Goal: Information Seeking & Learning: Learn about a topic

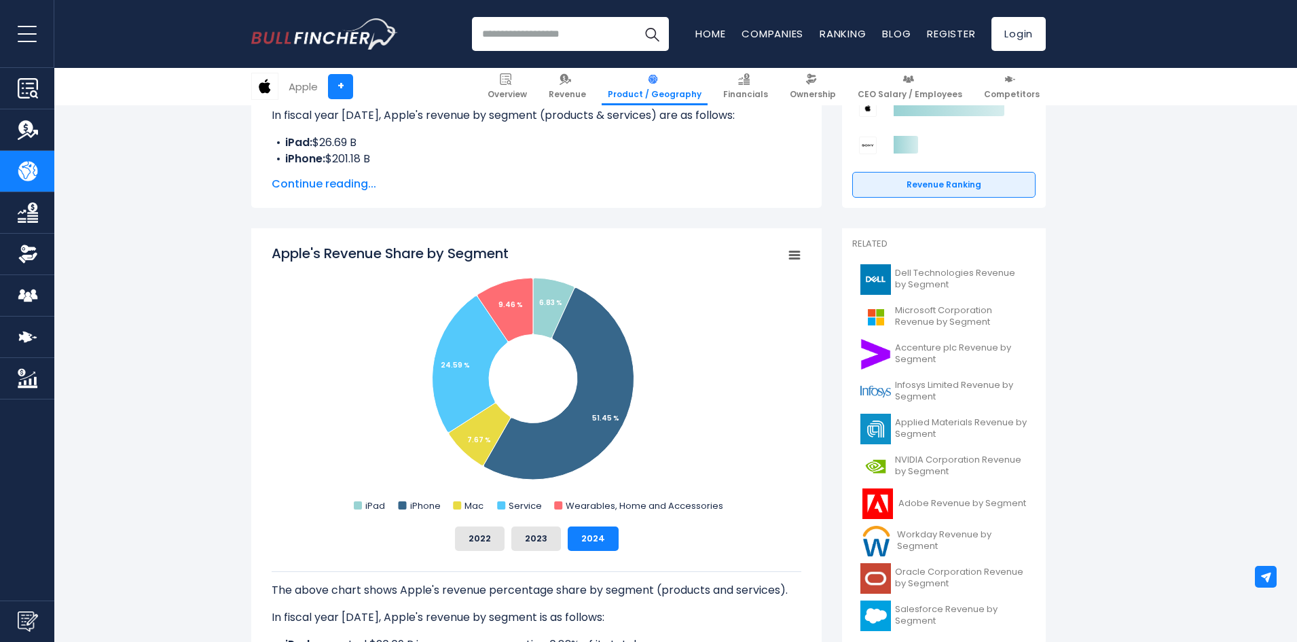
scroll to position [272, 0]
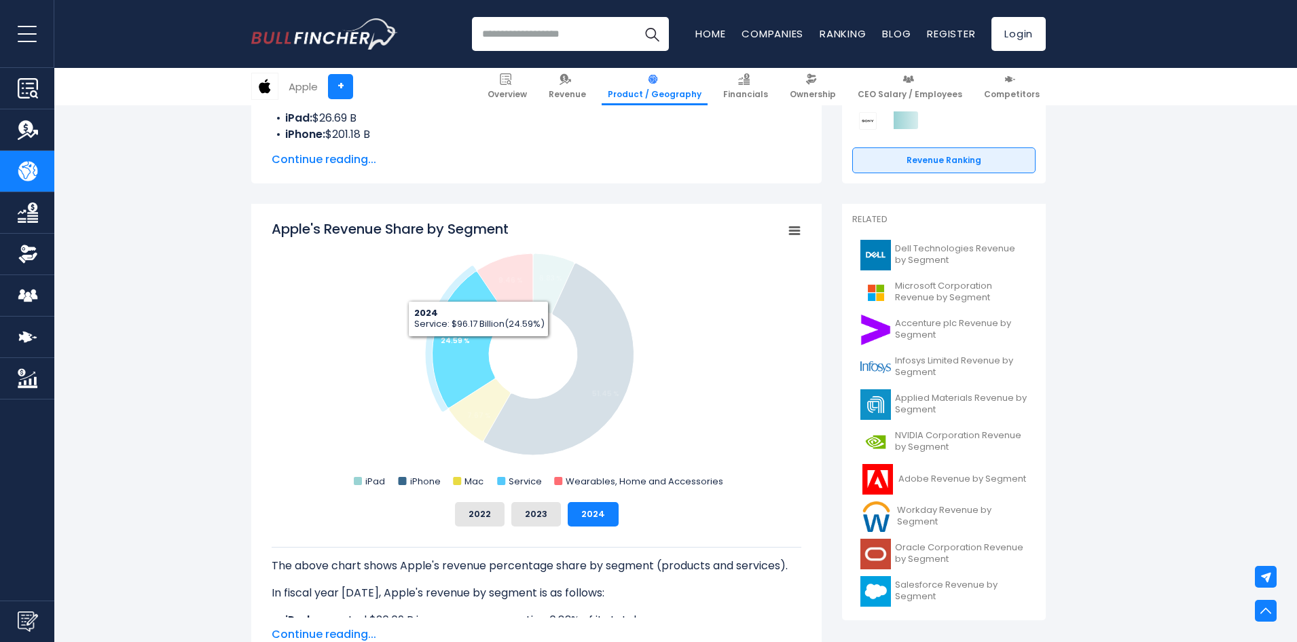
click at [473, 343] on icon "Apple's Revenue Share by Segment" at bounding box center [470, 340] width 75 height 136
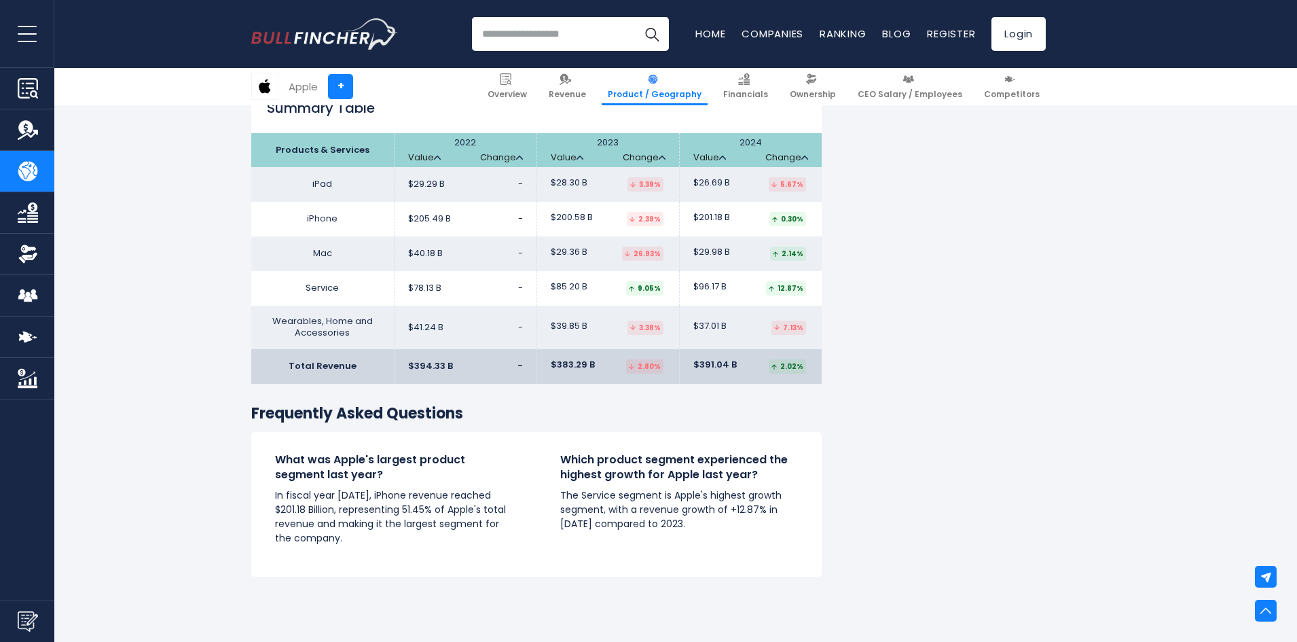
scroll to position [2173, 0]
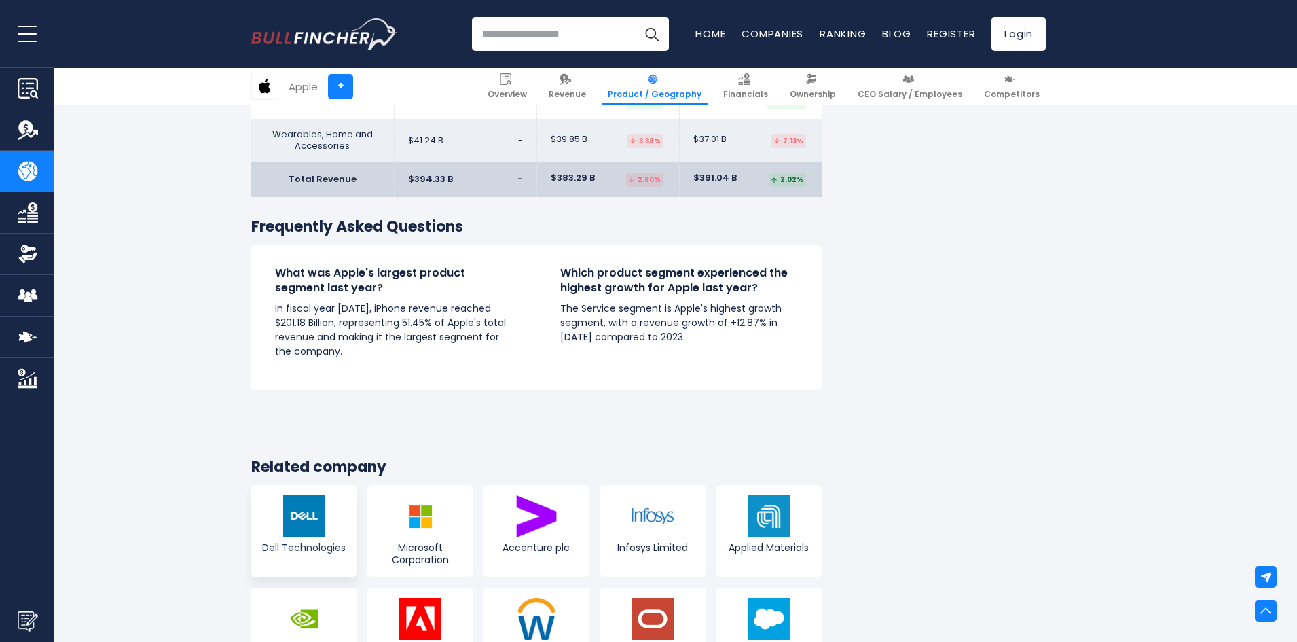
scroll to position [2445, 0]
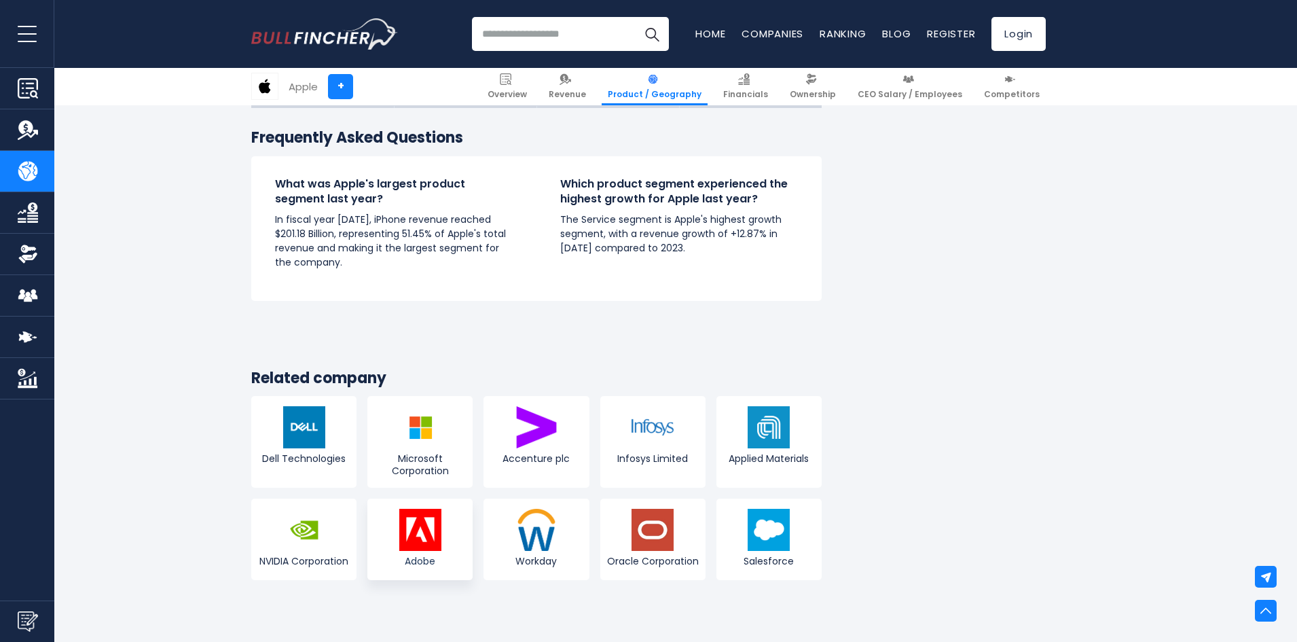
click at [449, 560] on span "Adobe" at bounding box center [420, 561] width 98 height 12
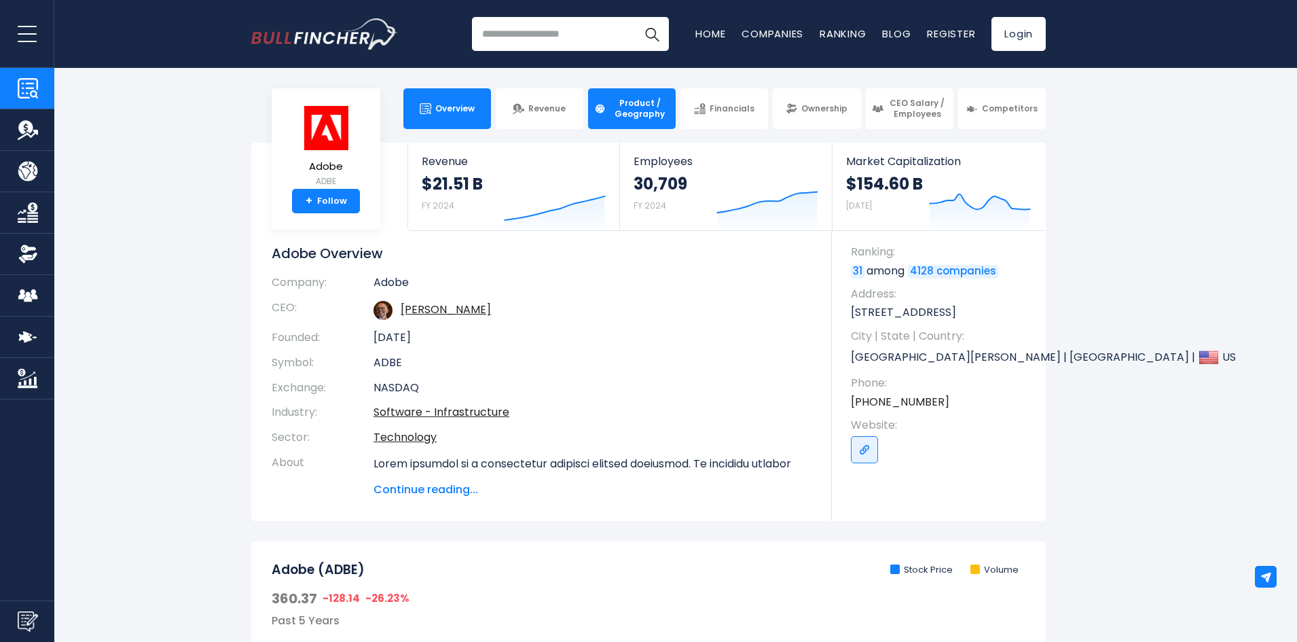
click at [634, 117] on span "Product / Geography" at bounding box center [640, 108] width 60 height 21
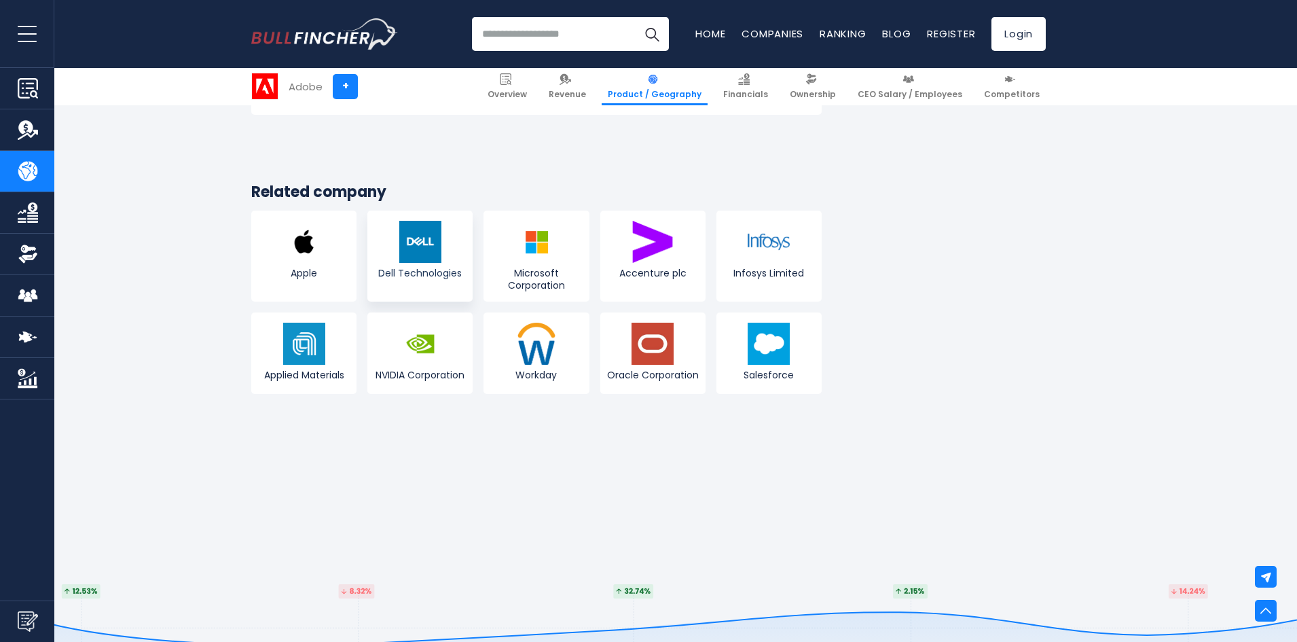
scroll to position [2377, 0]
